Goal: Information Seeking & Learning: Learn about a topic

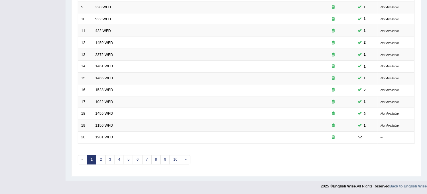
scroll to position [184, 0]
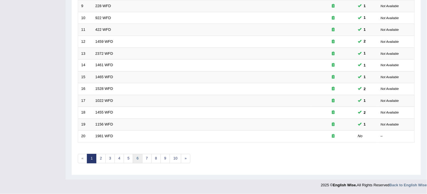
click at [136, 158] on link "6" at bounding box center [137, 158] width 9 height 9
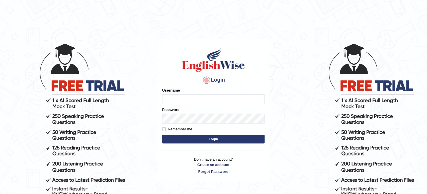
type input "obehi00"
click at [214, 139] on button "Login" at bounding box center [213, 139] width 103 height 9
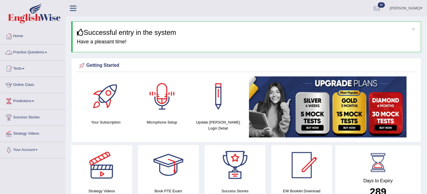
click at [46, 57] on link "Practice Questions" at bounding box center [32, 51] width 65 height 14
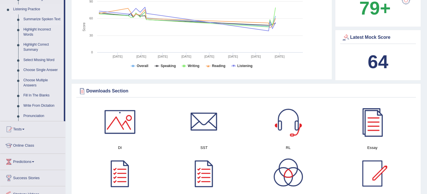
scroll to position [253, 0]
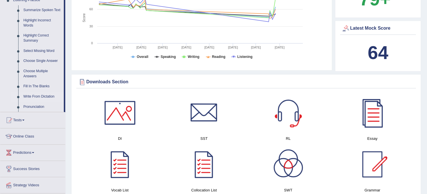
click at [43, 92] on link "Write From Dictation" at bounding box center [42, 97] width 43 height 10
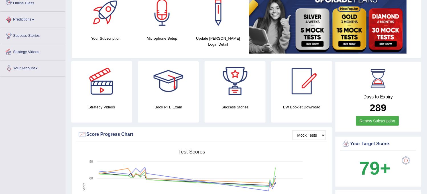
scroll to position [183, 0]
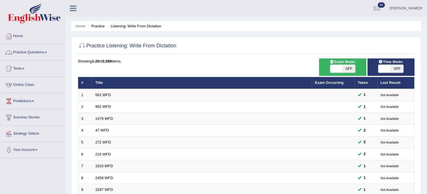
click at [51, 58] on link "Practice Questions" at bounding box center [32, 51] width 65 height 14
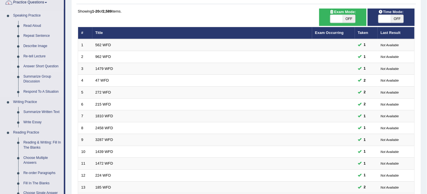
scroll to position [63, 0]
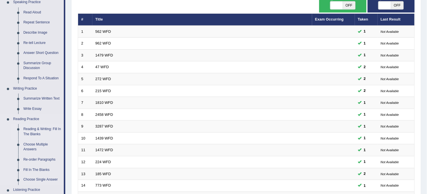
click at [40, 129] on link "Reading & Writing: Fill In The Blanks" at bounding box center [42, 131] width 43 height 15
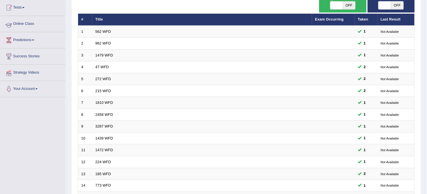
scroll to position [64, 0]
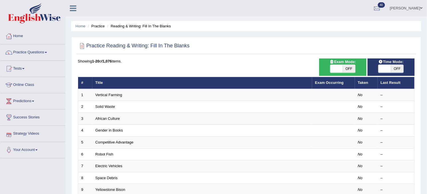
click at [346, 72] on span "OFF" at bounding box center [349, 69] width 13 height 8
checkbox input "true"
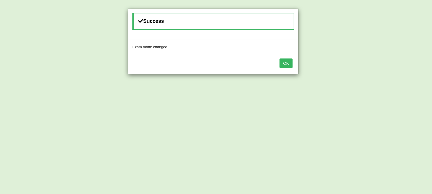
click at [284, 63] on button "OK" at bounding box center [286, 63] width 13 height 10
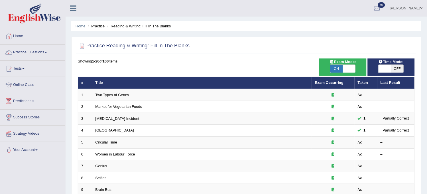
click at [399, 70] on span "OFF" at bounding box center [397, 69] width 13 height 8
checkbox input "true"
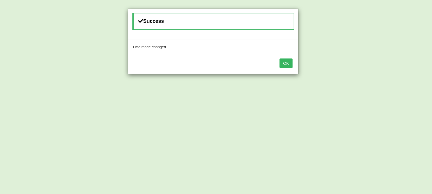
click at [289, 64] on button "OK" at bounding box center [286, 63] width 13 height 10
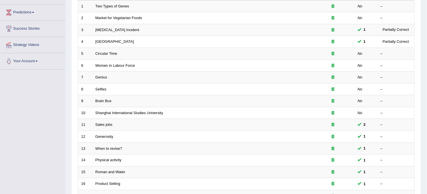
scroll to position [184, 0]
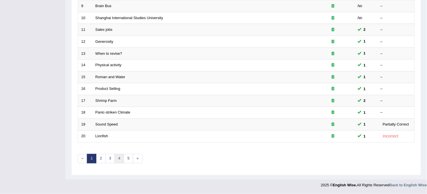
click at [119, 157] on link "4" at bounding box center [119, 158] width 9 height 9
click at [119, 158] on link "4" at bounding box center [119, 158] width 9 height 9
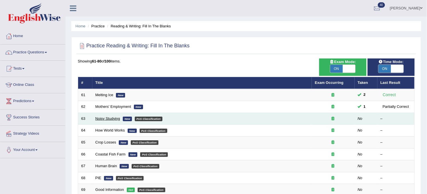
click at [114, 117] on link "Noisy Studying" at bounding box center [108, 118] width 25 height 4
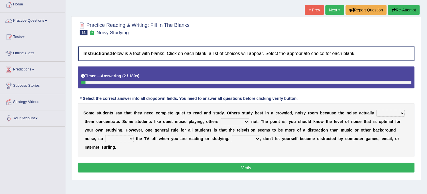
click at [384, 113] on select "helps stops aids gives" at bounding box center [391, 113] width 29 height 7
click at [377, 110] on select "helps stops aids gives" at bounding box center [391, 113] width 29 height 7
click at [403, 113] on select "helps stops aids gives" at bounding box center [391, 113] width 29 height 7
select select "gives"
click at [377, 110] on select "helps stops aids gives" at bounding box center [391, 113] width 29 height 7
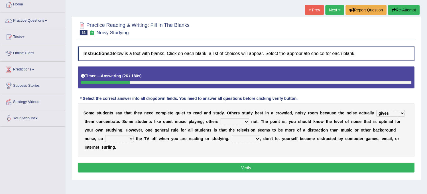
click at [239, 121] on select "have doing do are" at bounding box center [235, 121] width 29 height 7
select select "do"
click at [221, 118] on select "have doing do are" at bounding box center [235, 121] width 29 height 7
click at [117, 140] on select "make put leave cut" at bounding box center [119, 138] width 29 height 7
select select "put"
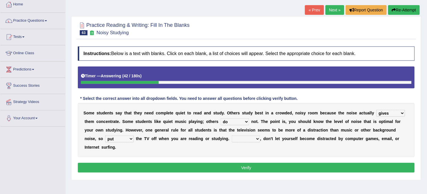
click at [105, 135] on select "make put leave cut" at bounding box center [119, 138] width 29 height 7
click at [236, 143] on div "S o m e s t u d e n t s s a y t h a t t h e y n e e d c o m p l e t e q u i e t…" at bounding box center [246, 130] width 337 height 54
click at [127, 138] on select "make put leave cut" at bounding box center [119, 138] width 29 height 7
click at [250, 138] on select "Thus However Yet Also" at bounding box center [246, 138] width 29 height 7
select select "Thus"
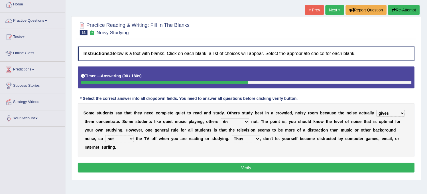
click at [232, 135] on select "Thus However Yet Also" at bounding box center [246, 138] width 29 height 7
click at [250, 137] on select "Thus However Yet Also" at bounding box center [246, 138] width 29 height 7
click at [218, 166] on button "Verify" at bounding box center [246, 168] width 337 height 10
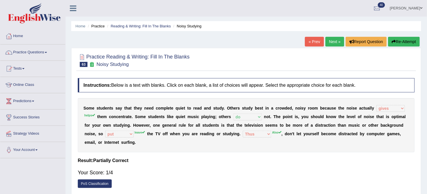
click at [329, 38] on link "Next »" at bounding box center [335, 42] width 19 height 10
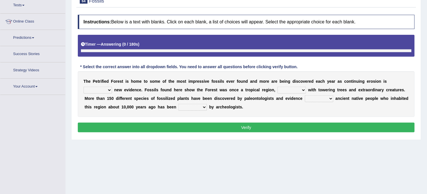
scroll to position [70, 0]
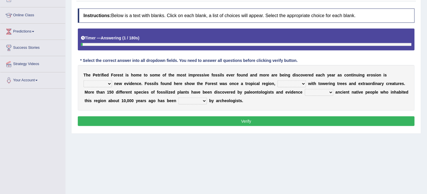
click at [101, 82] on select "exposing expanding explaining expecting" at bounding box center [98, 83] width 29 height 7
select select "exposing"
click at [84, 80] on select "exposing expanding explaining expecting" at bounding box center [98, 83] width 29 height 7
click at [285, 84] on select "connected filled restored treated" at bounding box center [292, 83] width 29 height 7
select select "connected"
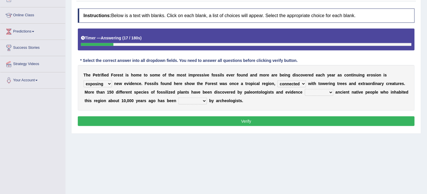
click at [278, 80] on select "connected filled restored treated" at bounding box center [292, 83] width 29 height 7
click at [284, 85] on select "connected filled restored treated" at bounding box center [292, 83] width 29 height 7
click at [318, 92] on select "indicating arguing thinking assume" at bounding box center [319, 92] width 29 height 7
select select "indicating"
click at [305, 89] on select "indicating arguing thinking assume" at bounding box center [319, 92] width 29 height 7
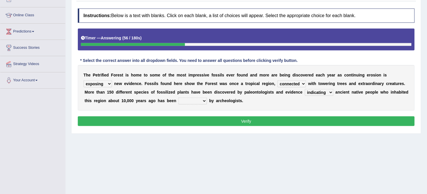
click at [317, 92] on select "indicating arguing thinking assume" at bounding box center [319, 92] width 29 height 7
click at [195, 102] on select "deducted rejected confirmed predicted" at bounding box center [192, 100] width 29 height 7
select select "confirmed"
click at [178, 97] on select "deducted rejected confirmed predicted" at bounding box center [192, 100] width 29 height 7
click at [195, 123] on button "Verify" at bounding box center [246, 121] width 337 height 10
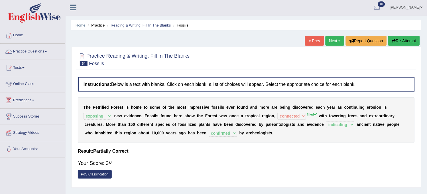
scroll to position [0, 0]
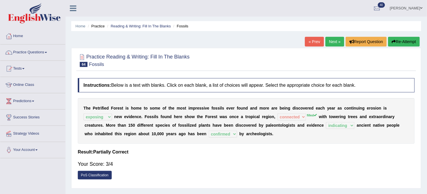
click at [332, 46] on link "Next »" at bounding box center [335, 42] width 19 height 10
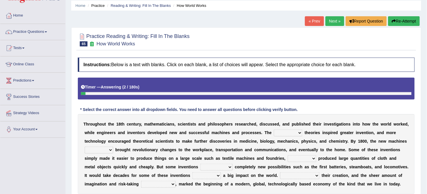
scroll to position [32, 0]
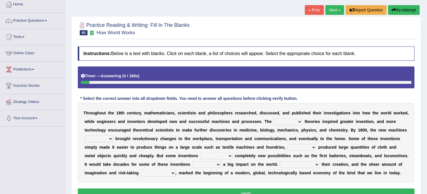
click at [293, 123] on select "fewest newest nearest latest" at bounding box center [288, 121] width 29 height 7
select select "latest"
click at [274, 118] on select "fewest newest nearest latest" at bounding box center [288, 121] width 29 height 7
click at [102, 139] on select "are have were had" at bounding box center [99, 138] width 29 height 7
select select "have"
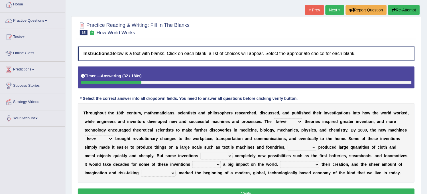
click at [85, 135] on select "are have were had" at bounding box center [99, 138] width 29 height 7
click at [293, 147] on select "those which that what" at bounding box center [302, 147] width 29 height 7
select select "which"
click at [288, 144] on select "those which that what" at bounding box center [302, 147] width 29 height 7
click at [218, 157] on select "brought necessitated enforced took" at bounding box center [216, 156] width 32 height 7
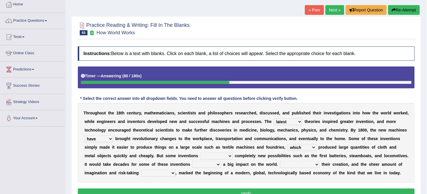
select select "took"
click at [200, 153] on select "brought necessitated enforced took" at bounding box center [216, 156] width 32 height 7
click at [221, 163] on select "make making made to make" at bounding box center [206, 164] width 29 height 7
select select "make"
click at [219, 161] on select "make making made to make" at bounding box center [206, 164] width 29 height 7
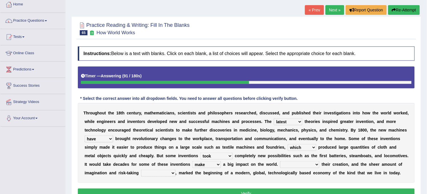
click at [311, 162] on select "Notwithstanding As Whether Yet" at bounding box center [299, 164] width 39 height 7
select select "Whether"
click at [307, 161] on select "Notwithstanding As Whether Yet" at bounding box center [299, 164] width 39 height 7
click at [176, 173] on select "have involved was involved involved involving" at bounding box center [158, 173] width 34 height 7
click at [164, 170] on select "have involved was involved involved involving" at bounding box center [158, 173] width 34 height 7
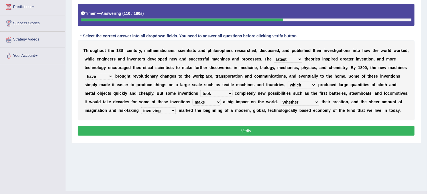
scroll to position [95, 0]
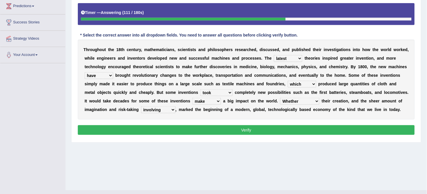
drag, startPoint x: 179, startPoint y: 177, endPoint x: 182, endPoint y: 109, distance: 67.7
click at [182, 109] on div "Home Practice Reading & Writing: Fill In The Blanks How World Works « Prev Next…" at bounding box center [246, 47] width 361 height 285
click at [176, 109] on select "have involved was involved involved involving" at bounding box center [158, 109] width 34 height 7
select select "involved"
click at [164, 106] on select "have involved was involved involved involving" at bounding box center [158, 109] width 34 height 7
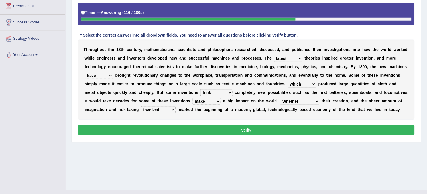
click at [175, 135] on button "Verify" at bounding box center [246, 130] width 337 height 10
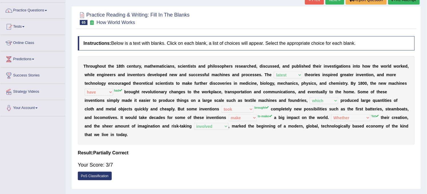
scroll to position [10, 0]
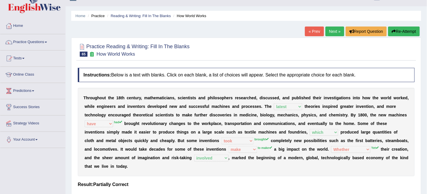
click at [332, 31] on link "Next »" at bounding box center [335, 32] width 19 height 10
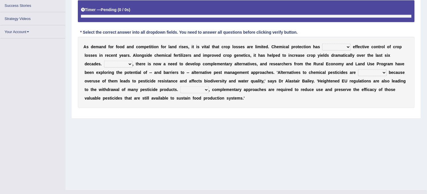
click at [331, 46] on select "harnessed utilized provided offset" at bounding box center [336, 47] width 29 height 7
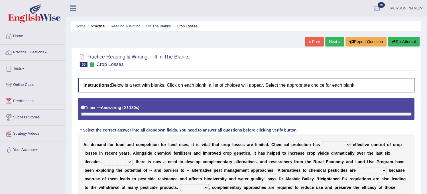
scroll to position [95, 0]
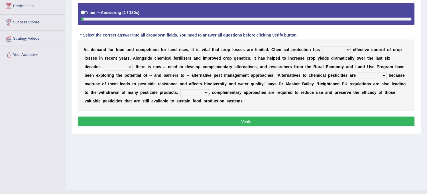
click at [338, 52] on select "harnessed utilized provided offset" at bounding box center [336, 49] width 29 height 7
select select "provided"
click at [322, 46] on select "harnessed utilized provided offset" at bounding box center [336, 49] width 29 height 7
click at [127, 70] on select "Hopefully However Strangely Therefore" at bounding box center [118, 67] width 29 height 7
select select "Hopefully"
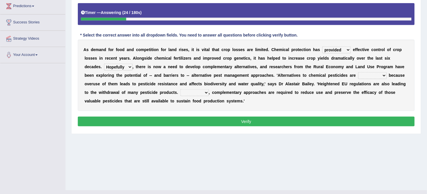
click at [104, 64] on select "Hopefully However Strangely Therefore" at bounding box center [118, 67] width 29 height 7
click at [374, 77] on select "overshot expired needed engaged" at bounding box center [372, 75] width 29 height 7
select select "expired"
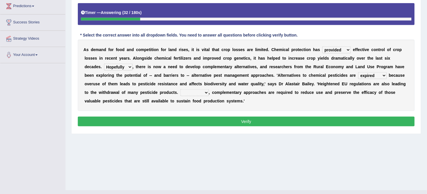
click at [358, 72] on select "overshot expired needed engaged" at bounding box center [372, 75] width 29 height 7
click at [192, 94] on select "Though Yet Hence But" at bounding box center [194, 92] width 29 height 7
select select "Though"
click at [180, 89] on select "Though Yet Hence But" at bounding box center [194, 92] width 29 height 7
click at [185, 120] on button "Verify" at bounding box center [246, 122] width 337 height 10
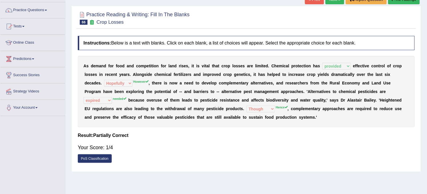
scroll to position [32, 0]
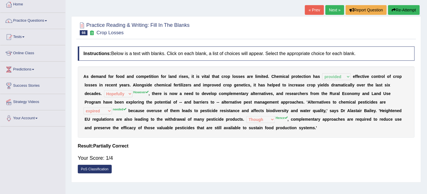
click at [403, 13] on button "Re-Attempt" at bounding box center [404, 10] width 32 height 10
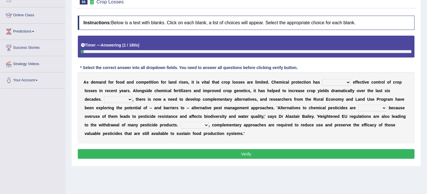
click at [334, 84] on select "harnessed utilized provided offset" at bounding box center [336, 82] width 29 height 7
select select "provided"
click at [322, 79] on select "harnessed utilized provided offset" at bounding box center [336, 82] width 29 height 7
click at [126, 99] on select "Hopefully However Strangely Therefore" at bounding box center [118, 99] width 29 height 7
select select "However"
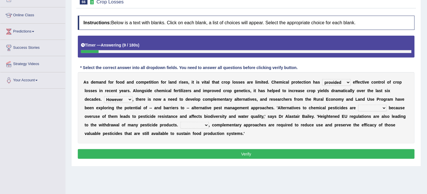
click at [104, 96] on select "Hopefully However Strangely Therefore" at bounding box center [118, 99] width 29 height 7
click at [370, 108] on select "overshot expired needed engaged" at bounding box center [372, 108] width 29 height 7
select select "needed"
click at [358, 105] on select "overshot expired needed engaged" at bounding box center [372, 108] width 29 height 7
click at [190, 127] on select "Though Yet Hence But" at bounding box center [194, 125] width 29 height 7
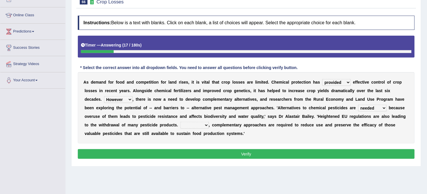
select select "Hence"
click at [180, 122] on select "Though Yet Hence But" at bounding box center [194, 125] width 29 height 7
click at [199, 151] on button "Verify" at bounding box center [246, 154] width 337 height 10
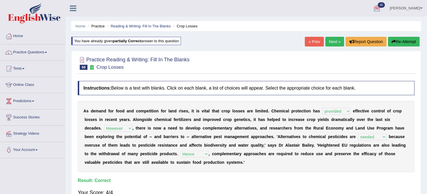
click at [338, 38] on link "Next »" at bounding box center [335, 42] width 19 height 10
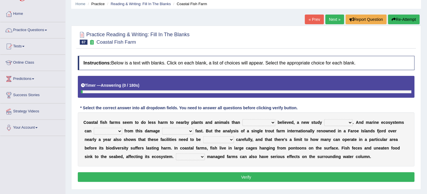
scroll to position [105, 0]
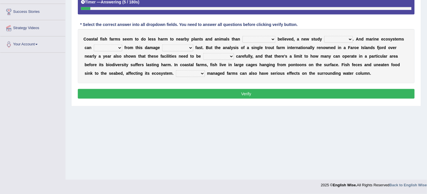
click at [265, 40] on select "collectively individually previously pretentiously" at bounding box center [259, 39] width 33 height 7
select select "collectively"
click at [243, 36] on select "collectively individually previously pretentiously" at bounding box center [259, 39] width 33 height 7
click at [339, 40] on select "introduces deceives reveals conceives" at bounding box center [338, 39] width 29 height 7
select select "introduces"
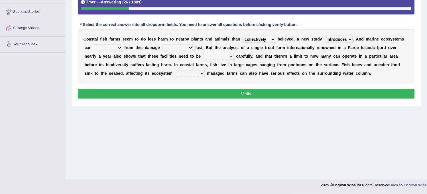
click at [325, 36] on select "introduces deceives reveals conceives" at bounding box center [338, 39] width 29 height 7
click at [115, 47] on select "derive Segregate recover prevent" at bounding box center [108, 47] width 29 height 7
select select "derive"
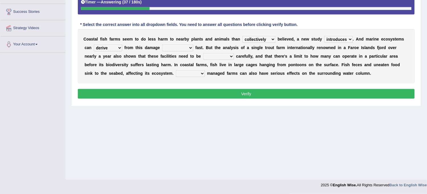
click at [94, 44] on select "derive Segregate recover prevent" at bounding box center [108, 47] width 29 height 7
click at [168, 49] on select "visually commonly surprisingly spiritually" at bounding box center [177, 47] width 31 height 7
select select "commonly"
click at [162, 44] on select "visually commonly surprisingly spiritually" at bounding box center [177, 47] width 31 height 7
click at [221, 56] on select "dislocated estimated placed dismounted" at bounding box center [218, 56] width 31 height 7
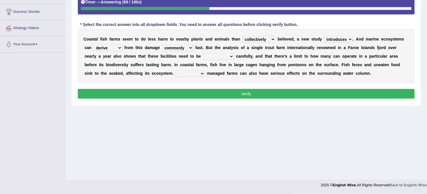
select select "dislocated"
click at [203, 53] on select "dislocated estimated placed dismounted" at bounding box center [218, 56] width 31 height 7
click at [192, 75] on select "Well Badly Expectedly Attentively" at bounding box center [190, 73] width 29 height 7
select select "Well"
click at [176, 70] on select "Well Badly Expectedly Attentively" at bounding box center [190, 73] width 29 height 7
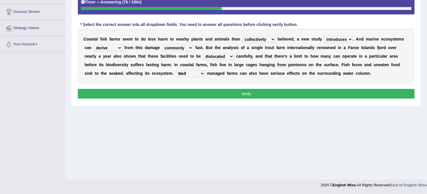
click at [189, 95] on button "Verify" at bounding box center [246, 94] width 337 height 10
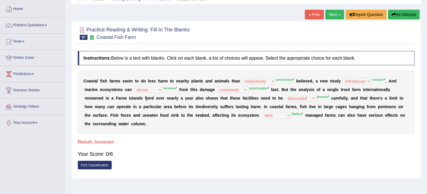
scroll to position [0, 0]
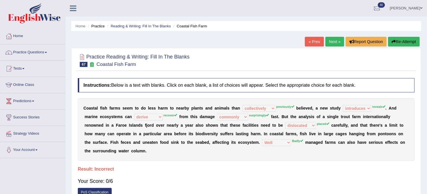
click at [332, 39] on link "Next »" at bounding box center [335, 42] width 19 height 10
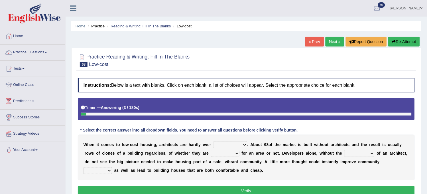
click at [233, 146] on select "compensated involved indicated complicated" at bounding box center [231, 144] width 34 height 7
click at [232, 146] on select "compensated involved indicated complicated" at bounding box center [231, 144] width 34 height 7
select select "involved"
click at [214, 141] on select "compensated involved indicated complicated" at bounding box center [231, 144] width 34 height 7
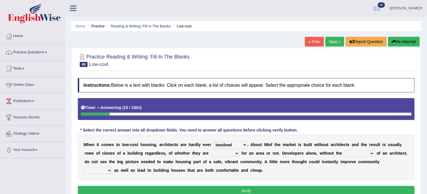
click at [237, 153] on select "proficient premium profound practical" at bounding box center [225, 153] width 29 height 7
select select "profound"
click at [211, 150] on select "proficient premium profound practical" at bounding box center [225, 153] width 29 height 7
click at [359, 153] on select "speculation input reference intake" at bounding box center [359, 153] width 30 height 7
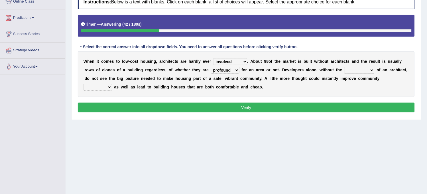
scroll to position [74, 0]
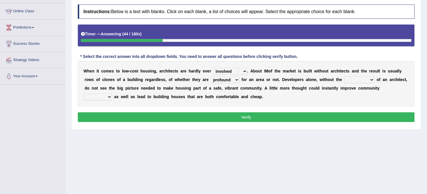
click at [368, 82] on select "speculation input reference intake" at bounding box center [359, 79] width 30 height 7
select select "intake"
click at [344, 76] on select "speculation input reference intake" at bounding box center [359, 79] width 30 height 7
click at [99, 98] on select "safety stability dignity budget" at bounding box center [98, 97] width 29 height 7
select select "safety"
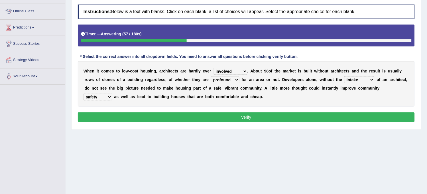
click at [84, 94] on select "safety stability dignity budget" at bounding box center [98, 97] width 29 height 7
click at [94, 119] on button "Verify" at bounding box center [246, 117] width 337 height 10
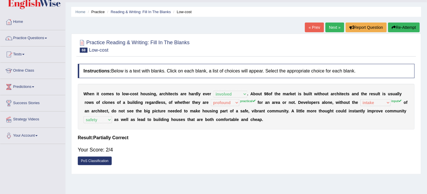
scroll to position [0, 0]
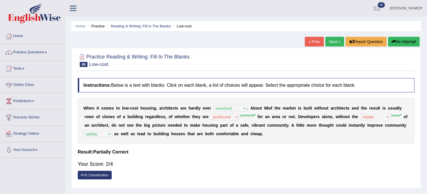
click at [330, 42] on link "Next »" at bounding box center [335, 42] width 19 height 10
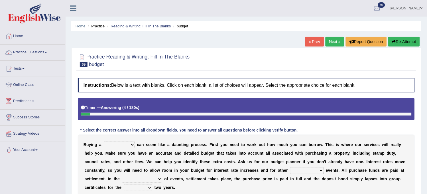
click at [126, 147] on select "house architecture home family" at bounding box center [119, 144] width 31 height 7
select select "architecture"
click at [104, 141] on select "house architecture home family" at bounding box center [119, 144] width 31 height 7
click at [307, 172] on select "unbelievable unforgettable unforeseen certain" at bounding box center [307, 170] width 34 height 7
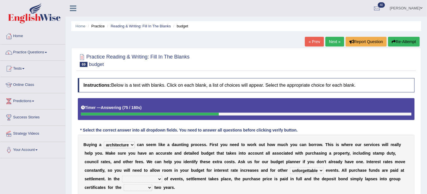
click at [290, 167] on select "unbelievable unforgettable unforeseen certain" at bounding box center [307, 170] width 34 height 7
click at [302, 171] on select "unbelievable unforgettable unforeseen certain" at bounding box center [307, 170] width 34 height 7
select select "certain"
click at [290, 167] on select "unbelievable unforgettable unforeseen certain" at bounding box center [307, 170] width 34 height 7
click at [133, 180] on select "normal events uncertain course ordinary course special course" at bounding box center [142, 179] width 40 height 7
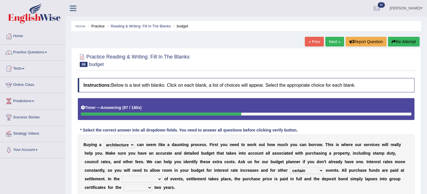
select select "uncertain course"
click at [122, 176] on select "normal events uncertain course ordinary course special course" at bounding box center [142, 179] width 40 height 7
click at [139, 187] on select "mere leading next past" at bounding box center [138, 187] width 29 height 7
select select "next"
click at [124, 184] on select "mere leading next past" at bounding box center [138, 187] width 29 height 7
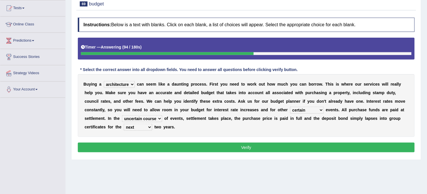
scroll to position [63, 0]
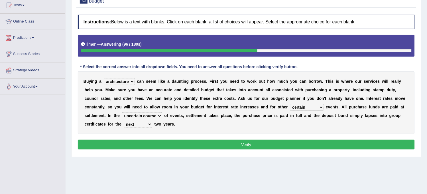
click at [150, 143] on button "Verify" at bounding box center [246, 145] width 337 height 10
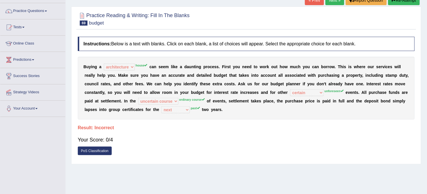
scroll to position [0, 0]
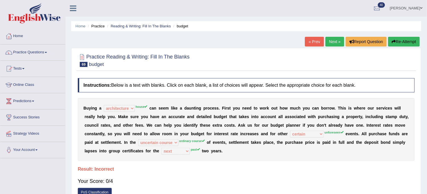
click at [411, 42] on button "Re-Attempt" at bounding box center [404, 42] width 32 height 10
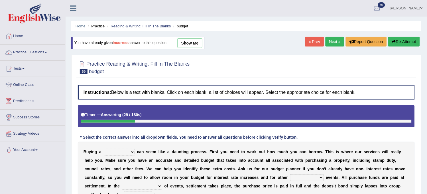
click at [120, 155] on select "house architecture home family" at bounding box center [119, 152] width 31 height 7
select select "house"
click at [104, 149] on select "house architecture home family" at bounding box center [119, 152] width 31 height 7
click at [318, 178] on select "unbelievable unforgettable unforeseen certain" at bounding box center [307, 177] width 34 height 7
click at [290, 174] on select "unbelievable unforgettable unforeseen certain" at bounding box center [307, 177] width 34 height 7
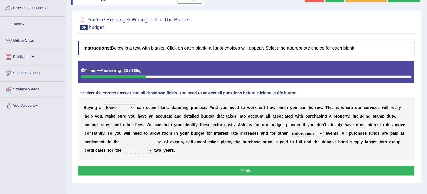
scroll to position [63, 0]
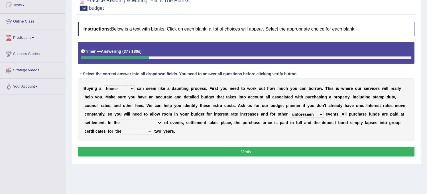
click at [314, 113] on select "unbelievable unforgettable unforeseen certain" at bounding box center [307, 114] width 34 height 7
select select "unforgettable"
click at [290, 111] on select "unbelievable unforgettable unforeseen certain" at bounding box center [307, 114] width 34 height 7
click at [147, 125] on select "normal events uncertain course ordinary course special course" at bounding box center [142, 122] width 40 height 7
select select "special course"
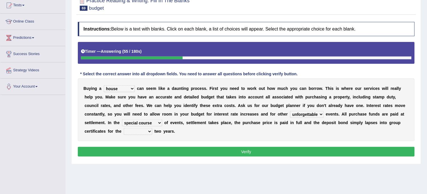
click at [122, 119] on select "normal events uncertain course ordinary course special course" at bounding box center [142, 122] width 40 height 7
click at [143, 132] on select "mere leading next past" at bounding box center [138, 131] width 29 height 7
select select "past"
click at [124, 128] on select "mere leading next past" at bounding box center [138, 131] width 29 height 7
click at [153, 150] on button "Verify" at bounding box center [246, 152] width 337 height 10
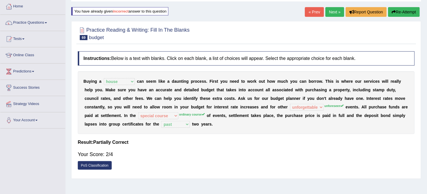
scroll to position [0, 0]
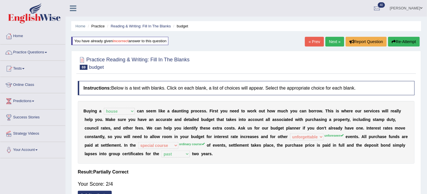
click at [332, 40] on link "Next »" at bounding box center [335, 42] width 19 height 10
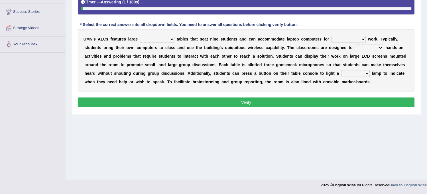
click at [159, 41] on select "populated perpendicular cellular circular" at bounding box center [157, 39] width 34 height 7
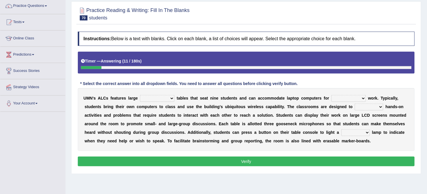
scroll to position [42, 0]
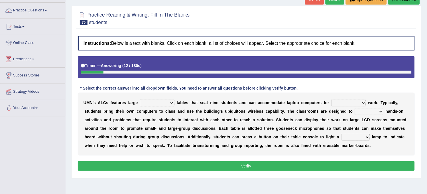
click at [157, 101] on select "populated perpendicular cellular circular" at bounding box center [157, 102] width 34 height 7
select select "perpendicular"
click at [140, 99] on select "populated perpendicular cellular circular" at bounding box center [157, 102] width 34 height 7
click at [346, 102] on select "collaborative exchangeable sedate independent" at bounding box center [349, 102] width 34 height 7
select select "collaborative"
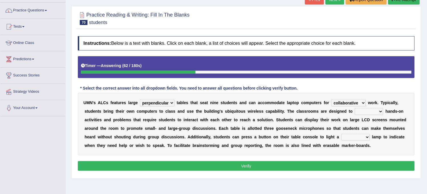
click at [332, 99] on select "collaborative exchangeable sedate independent" at bounding box center [349, 102] width 34 height 7
click at [371, 113] on select "spoil facilitate fabricate stabilize" at bounding box center [369, 111] width 29 height 7
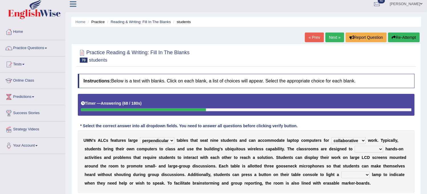
scroll to position [0, 0]
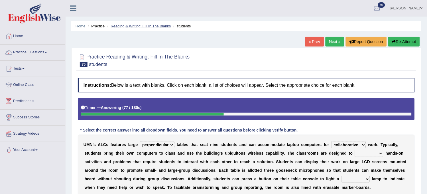
click at [155, 25] on link "Reading & Writing: Fill In The Blanks" at bounding box center [141, 26] width 60 height 4
